Goal: Transaction & Acquisition: Purchase product/service

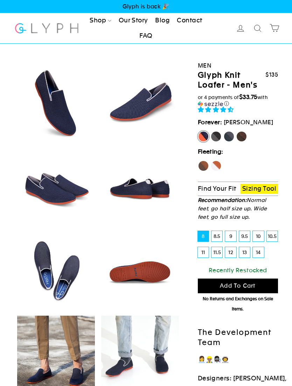
select select "highest-rating"
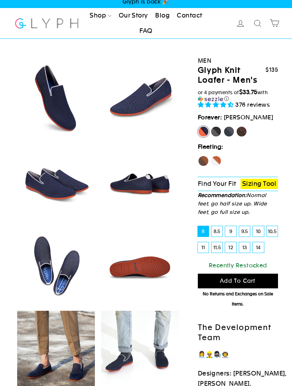
scroll to position [1, 0]
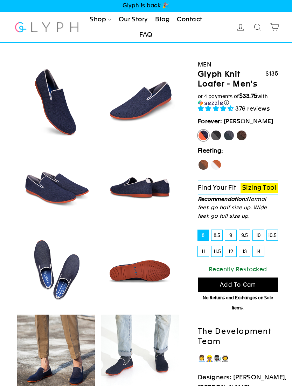
click at [220, 133] on label "Panther" at bounding box center [215, 135] width 11 height 11
click at [211, 130] on input "Panther" at bounding box center [210, 130] width 0 height 0
radio input "true"
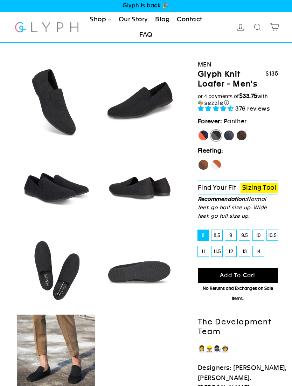
click at [232, 136] on label "Rhino" at bounding box center [228, 135] width 11 height 11
click at [223, 130] on input "Rhino" at bounding box center [223, 130] width 0 height 0
radio input "true"
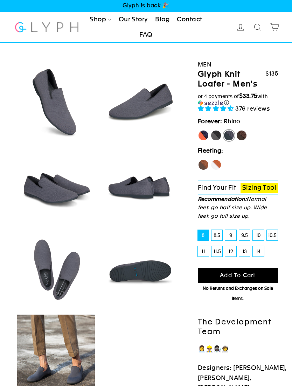
click at [213, 137] on label "Panther" at bounding box center [215, 135] width 11 height 11
click at [211, 130] on input "Panther" at bounding box center [210, 130] width 0 height 0
radio input "true"
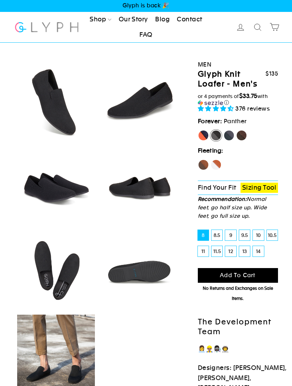
click at [235, 249] on label "12" at bounding box center [230, 251] width 11 height 10
click at [225, 246] on input "12" at bounding box center [225, 246] width 0 height 0
radio input "true"
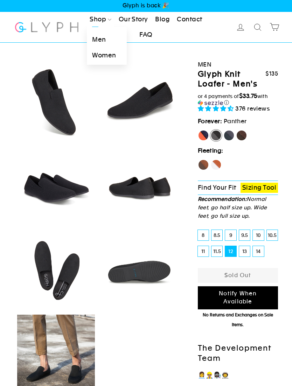
click at [105, 38] on link "Men" at bounding box center [107, 40] width 40 height 16
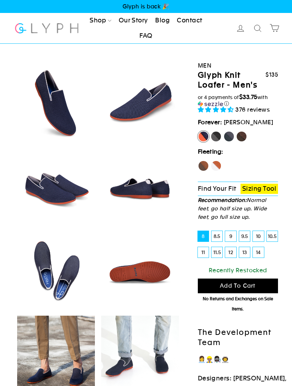
select select "highest-rating"
click at [231, 133] on label "Rhino" at bounding box center [228, 136] width 11 height 11
click at [223, 131] on input "Rhino" at bounding box center [223, 131] width 0 height 0
radio input "true"
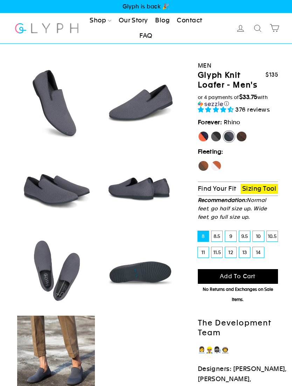
click at [219, 139] on label "Panther" at bounding box center [215, 136] width 11 height 11
click at [211, 131] on input "Panther" at bounding box center [210, 131] width 0 height 0
radio input "true"
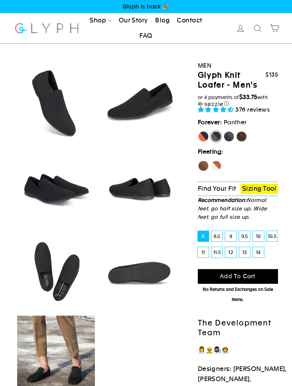
click at [206, 163] on label "Hawk" at bounding box center [203, 165] width 11 height 11
click at [198, 161] on input "Hawk" at bounding box center [198, 160] width 0 height 0
radio input "true"
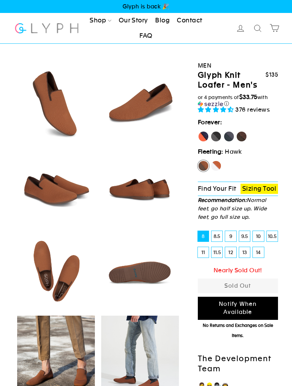
click at [219, 166] on label "Fox" at bounding box center [215, 165] width 11 height 11
click at [211, 161] on input "Fox" at bounding box center [210, 160] width 0 height 0
radio input "true"
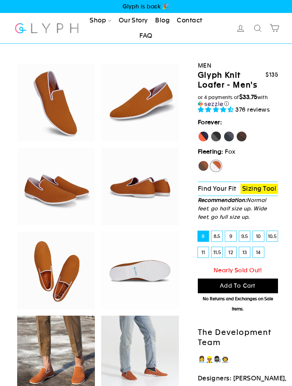
click at [218, 136] on label "Panther" at bounding box center [215, 136] width 11 height 11
click at [211, 131] on input "Panther" at bounding box center [210, 131] width 0 height 0
radio input "true"
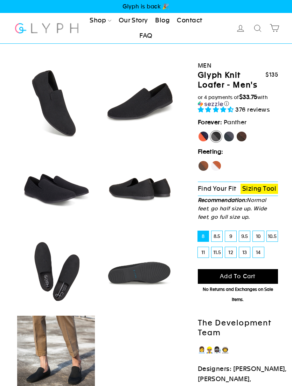
click at [235, 250] on label "12" at bounding box center [230, 252] width 11 height 10
click at [225, 247] on input "12" at bounding box center [225, 247] width 0 height 0
radio input "true"
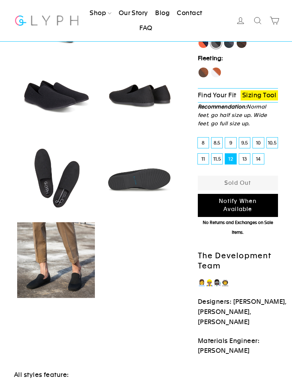
scroll to position [102, 0]
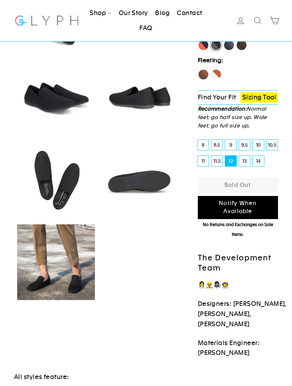
click at [245, 159] on label "13" at bounding box center [244, 161] width 11 height 10
click at [239, 156] on input "13" at bounding box center [239, 156] width 0 height 0
radio input "true"
